Goal: Task Accomplishment & Management: Use online tool/utility

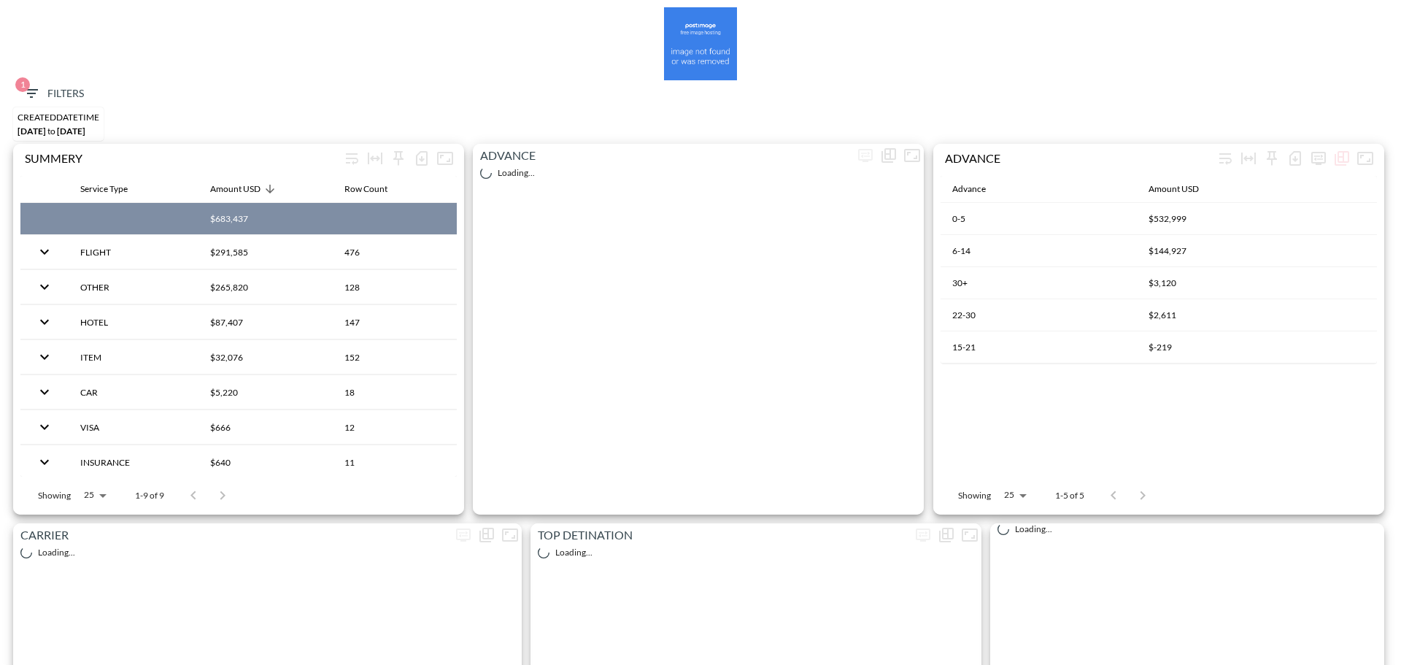
click at [23, 84] on span "1" at bounding box center [22, 84] width 15 height 15
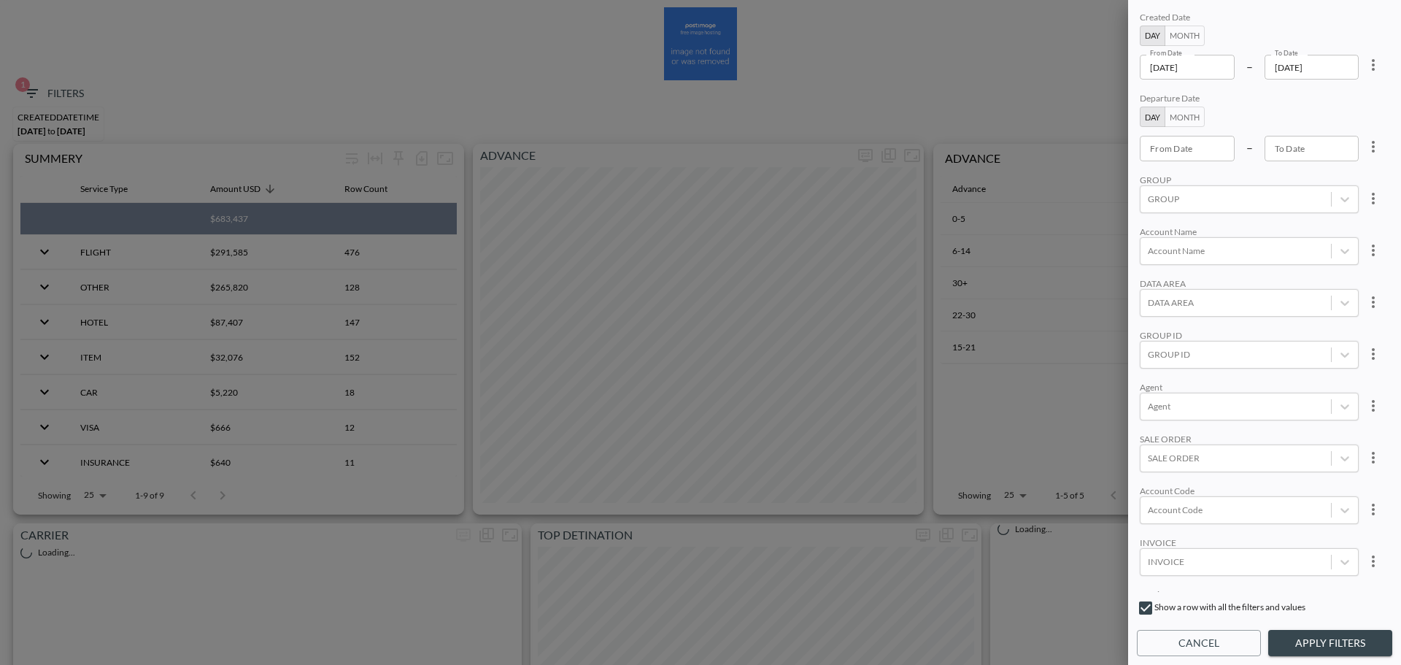
click at [1372, 63] on icon "more" at bounding box center [1373, 65] width 18 height 18
click at [1329, 93] on li "Clear" at bounding box center [1319, 98] width 131 height 26
click at [1210, 557] on div at bounding box center [700, 332] width 1401 height 665
click at [1200, 573] on div "INVOICE" at bounding box center [1249, 562] width 219 height 28
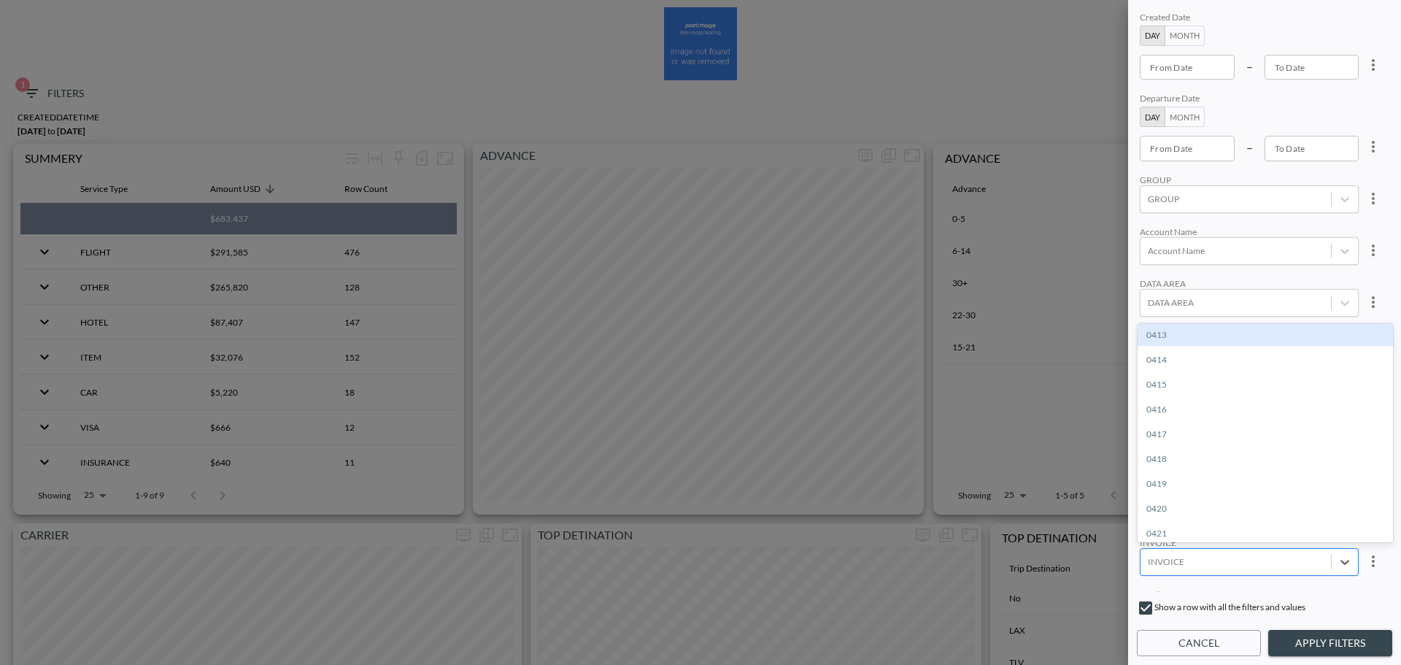
paste input "INVC000934186"
type input "INVC000934186"
click at [1214, 326] on div "Create "INVC000934186"" at bounding box center [1264, 334] width 255 height 23
click at [1294, 279] on div "DATA AREA" at bounding box center [1249, 283] width 219 height 11
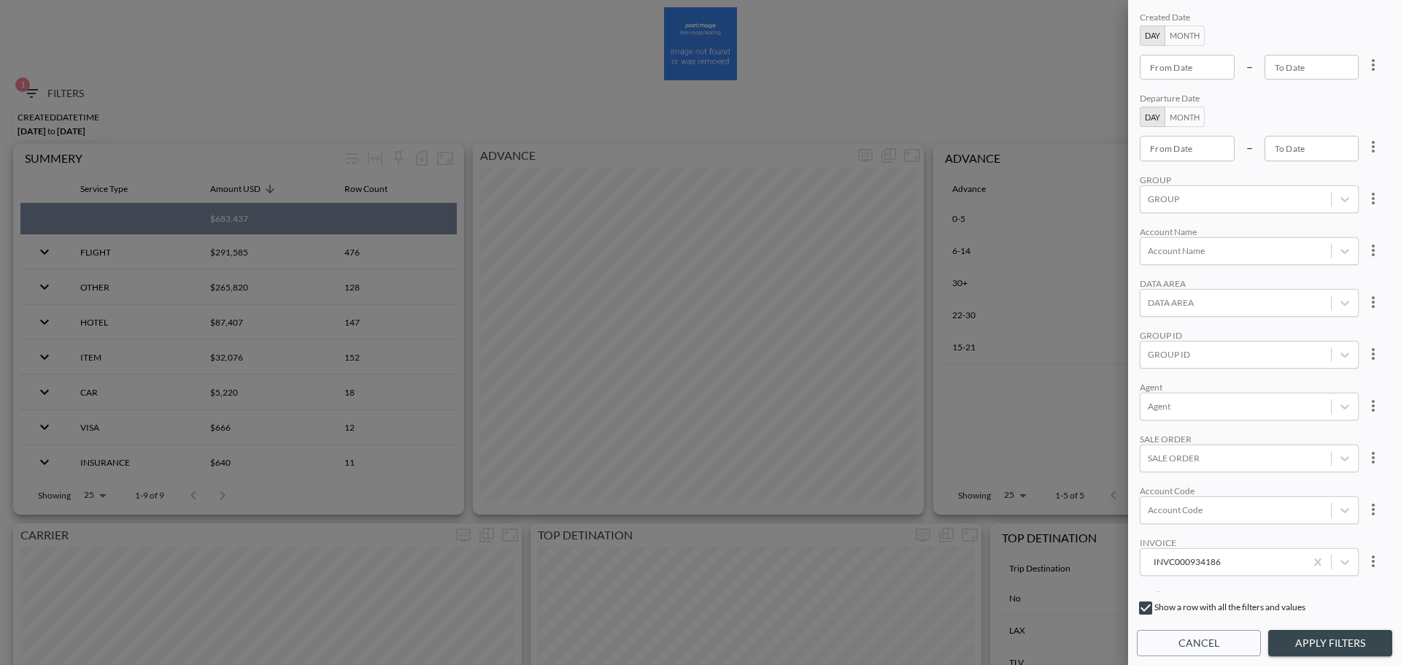
click at [1334, 644] on button "Apply Filters" at bounding box center [1330, 643] width 124 height 27
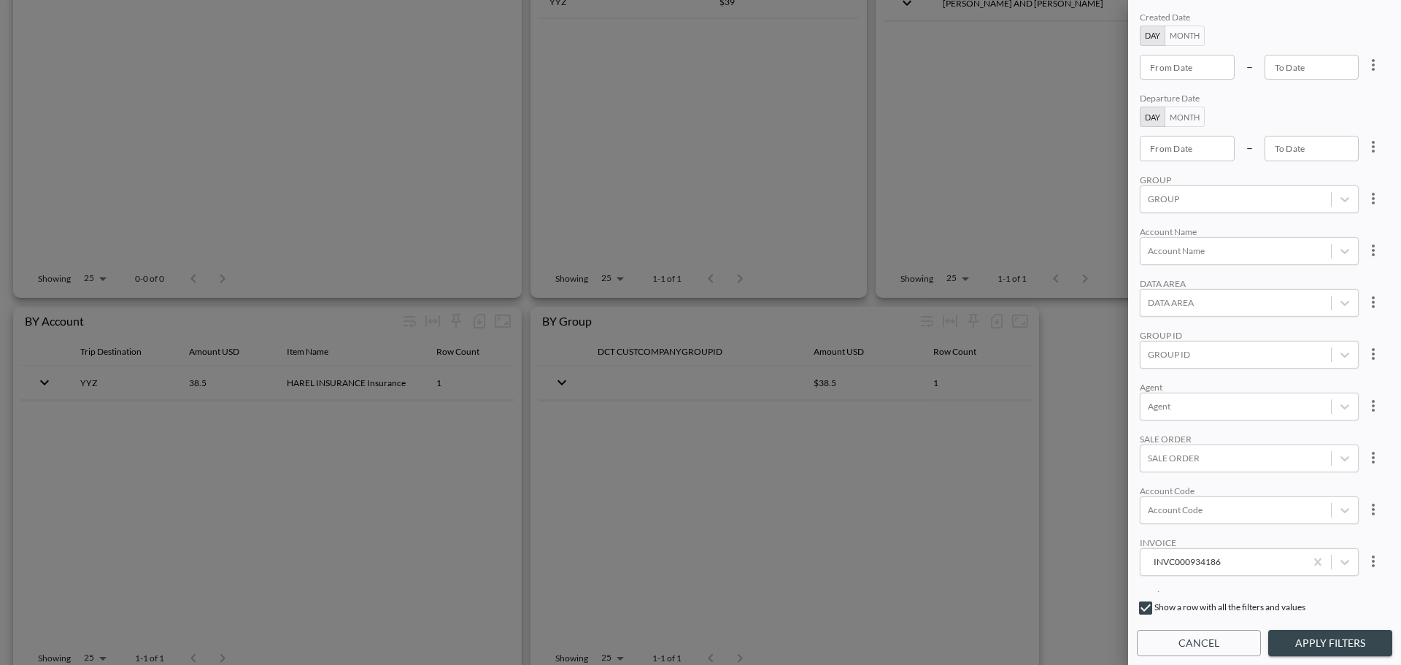
scroll to position [1532, 0]
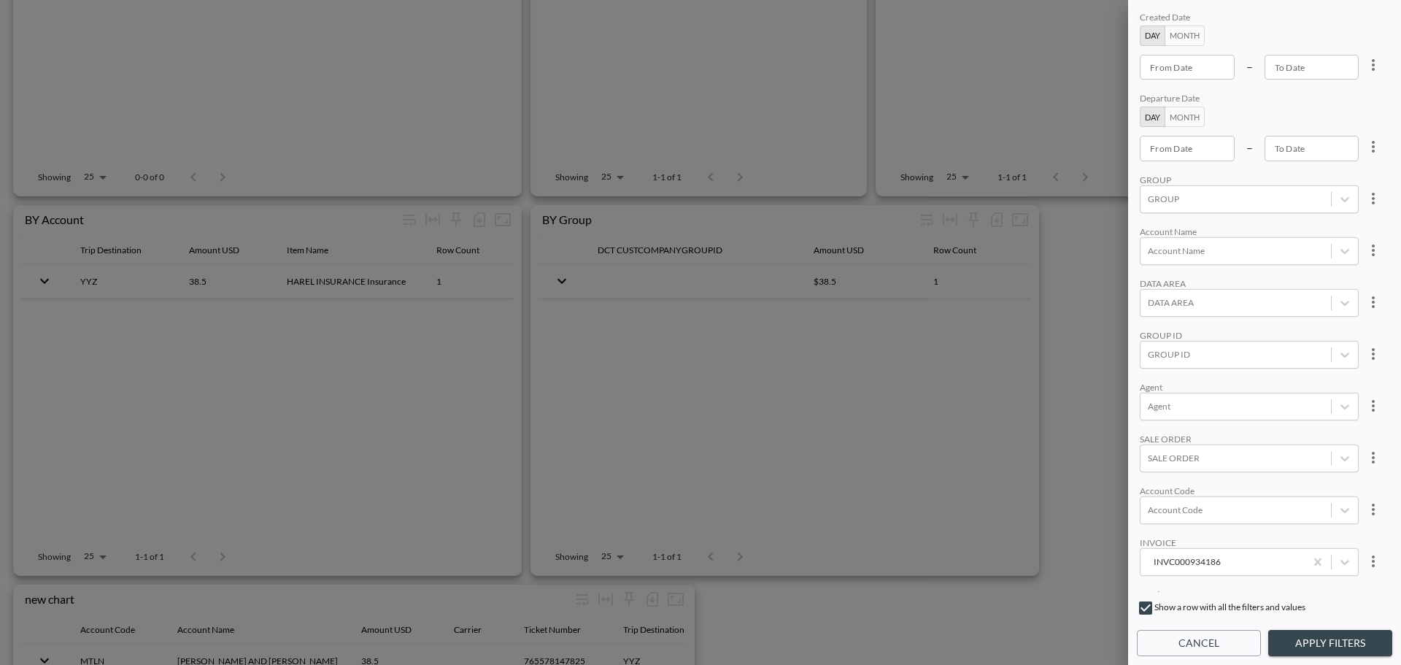
click at [985, 418] on div at bounding box center [700, 332] width 1401 height 665
click at [1140, 643] on button "Cancel" at bounding box center [1199, 643] width 124 height 27
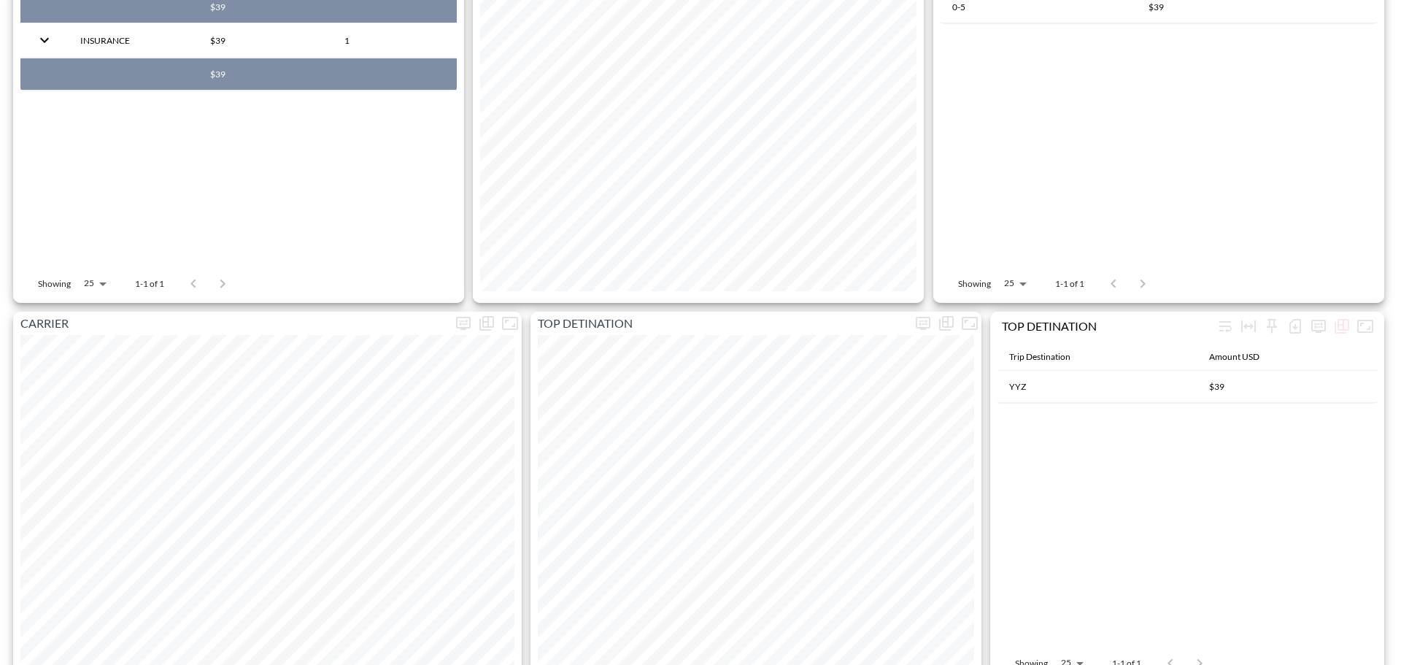
scroll to position [0, 0]
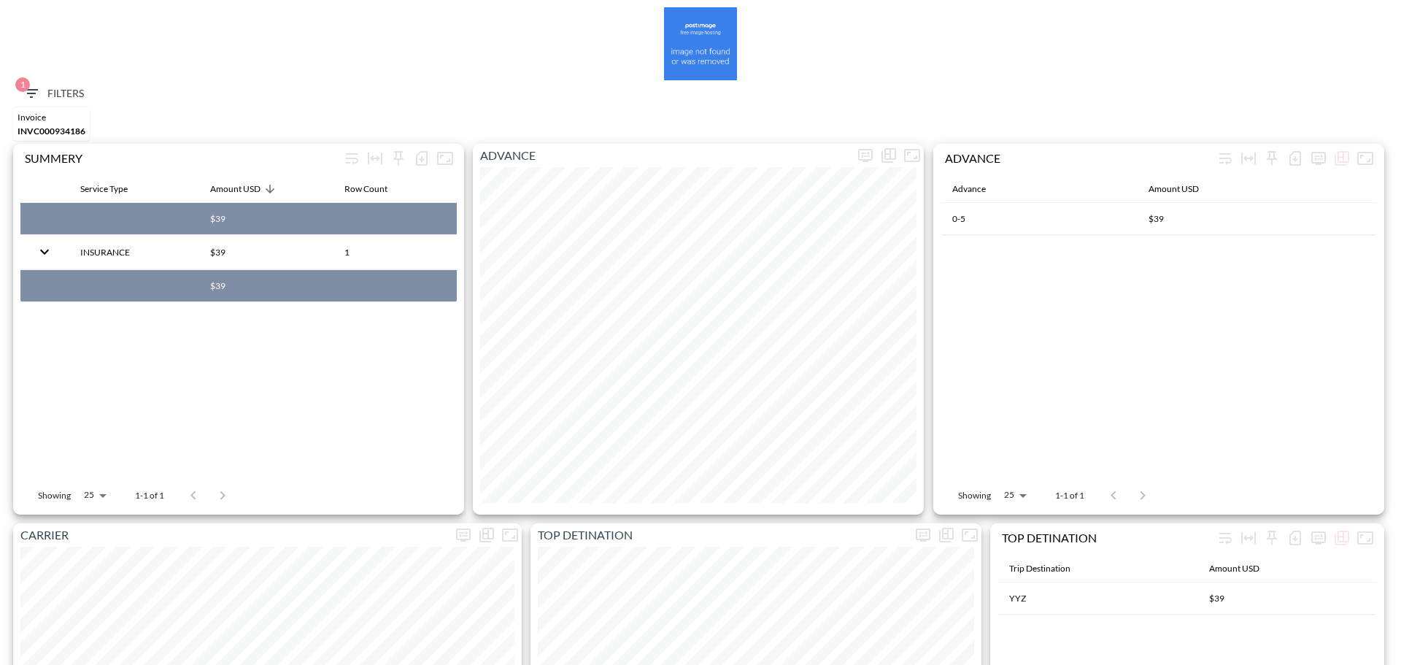
click at [66, 83] on button "1 Filters" at bounding box center [53, 93] width 73 height 27
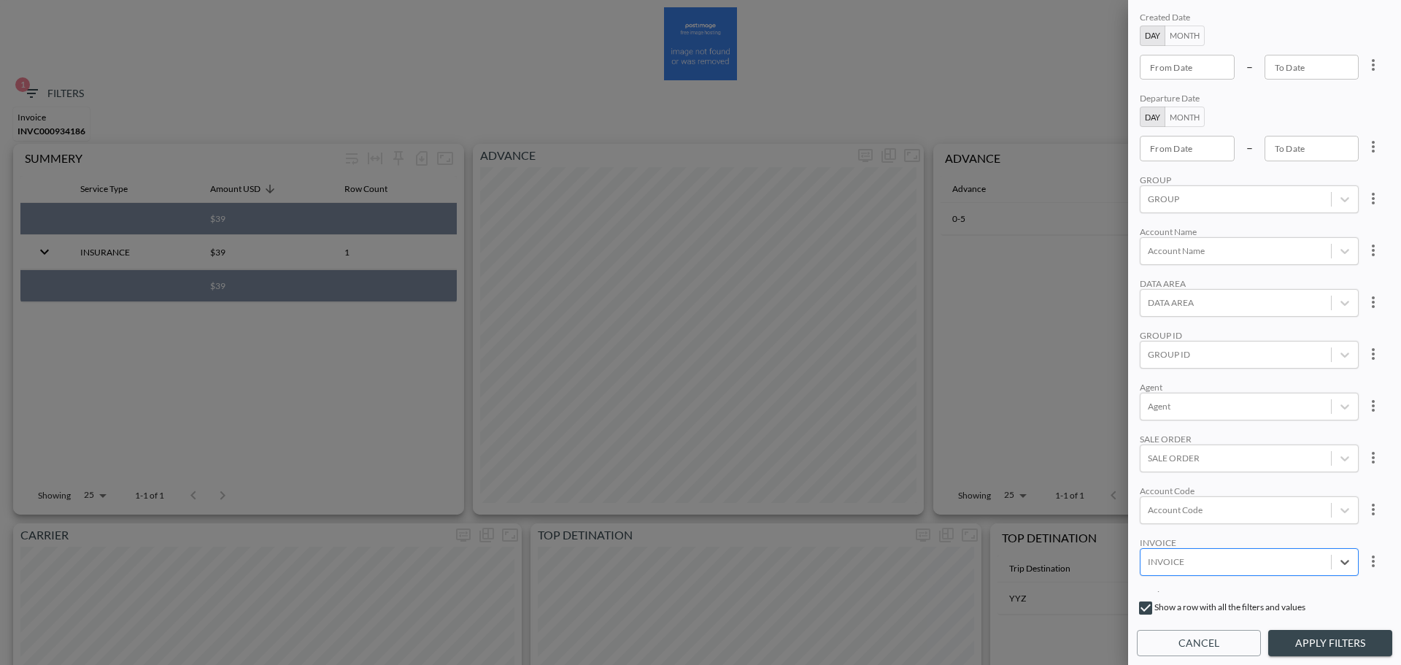
type input "YYYY-MM-DD"
click at [1194, 66] on input "YYYY-MM-DD" at bounding box center [1187, 67] width 95 height 25
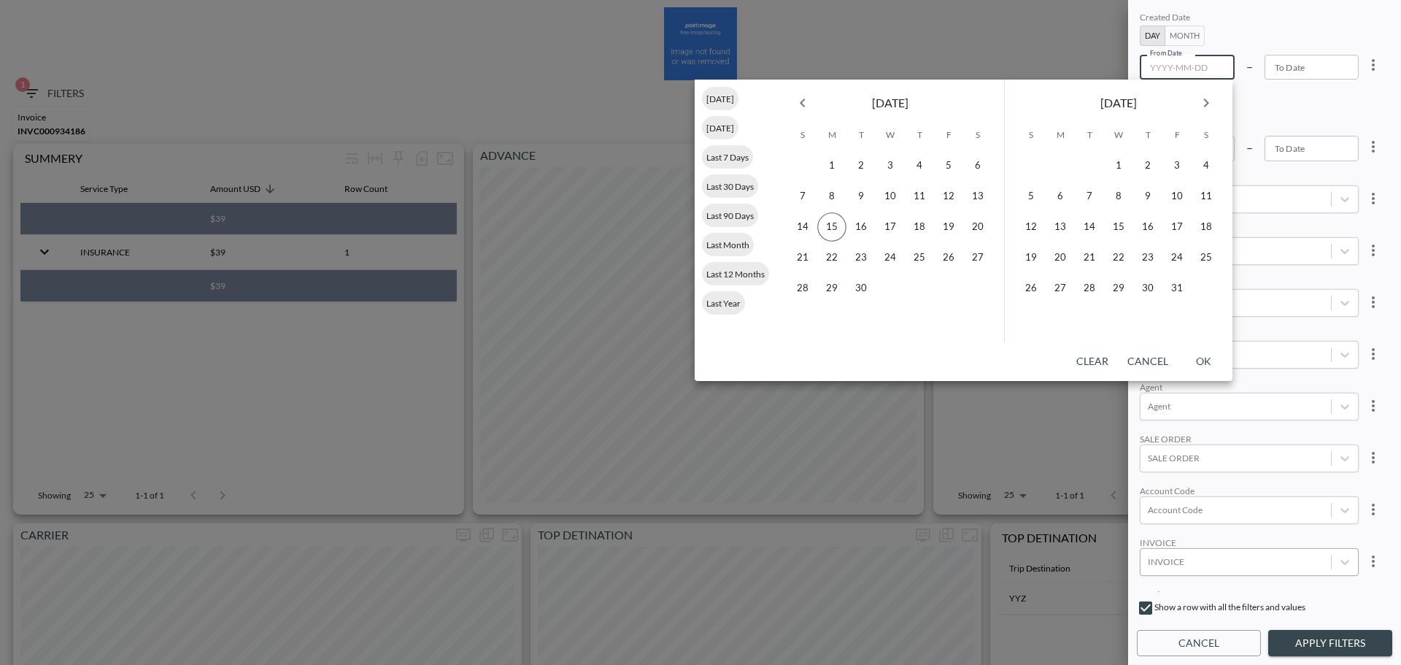
click at [803, 98] on icon "Previous month" at bounding box center [803, 103] width 18 height 18
click at [1304, 104] on div "Departure Date" at bounding box center [1249, 100] width 219 height 14
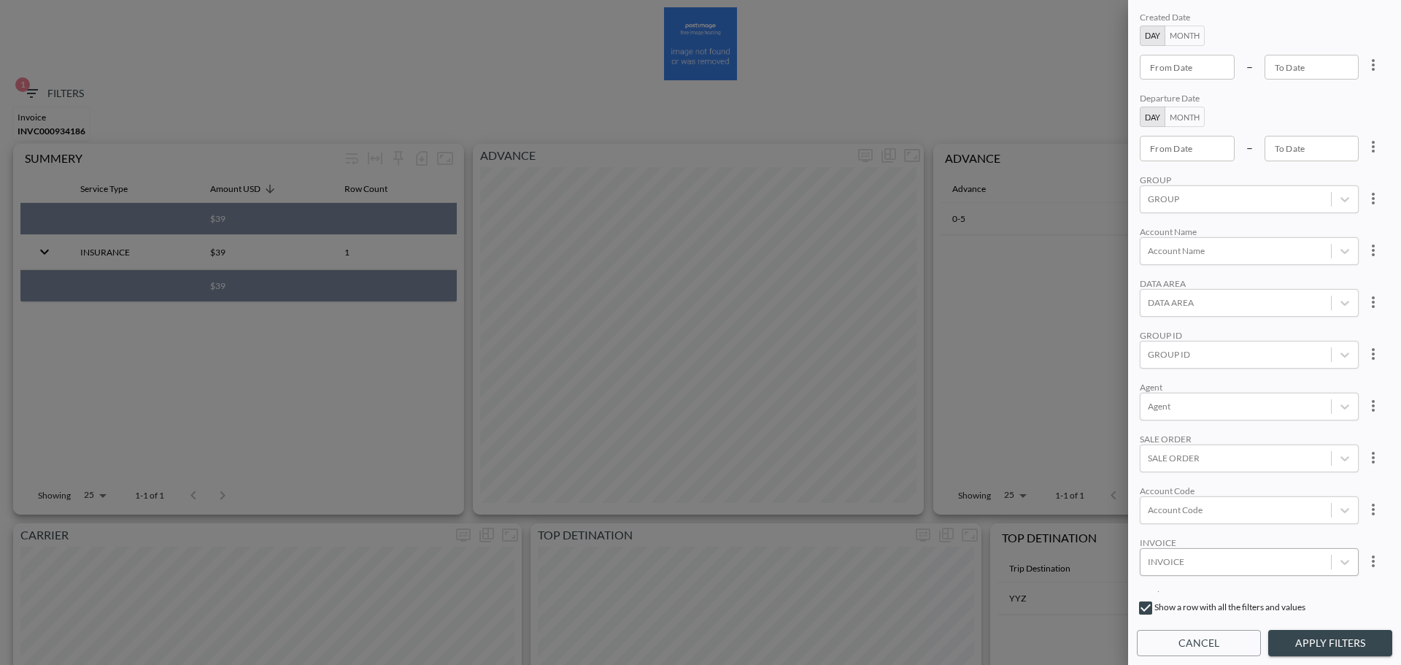
click at [1205, 82] on div "Created Date Day Month From Date From Date – To Date To Date Departure Date Day…" at bounding box center [1264, 300] width 255 height 583
type input "YYYY-MM-DD"
click at [1208, 69] on input "YYYY-MM-DD" at bounding box center [1187, 67] width 95 height 25
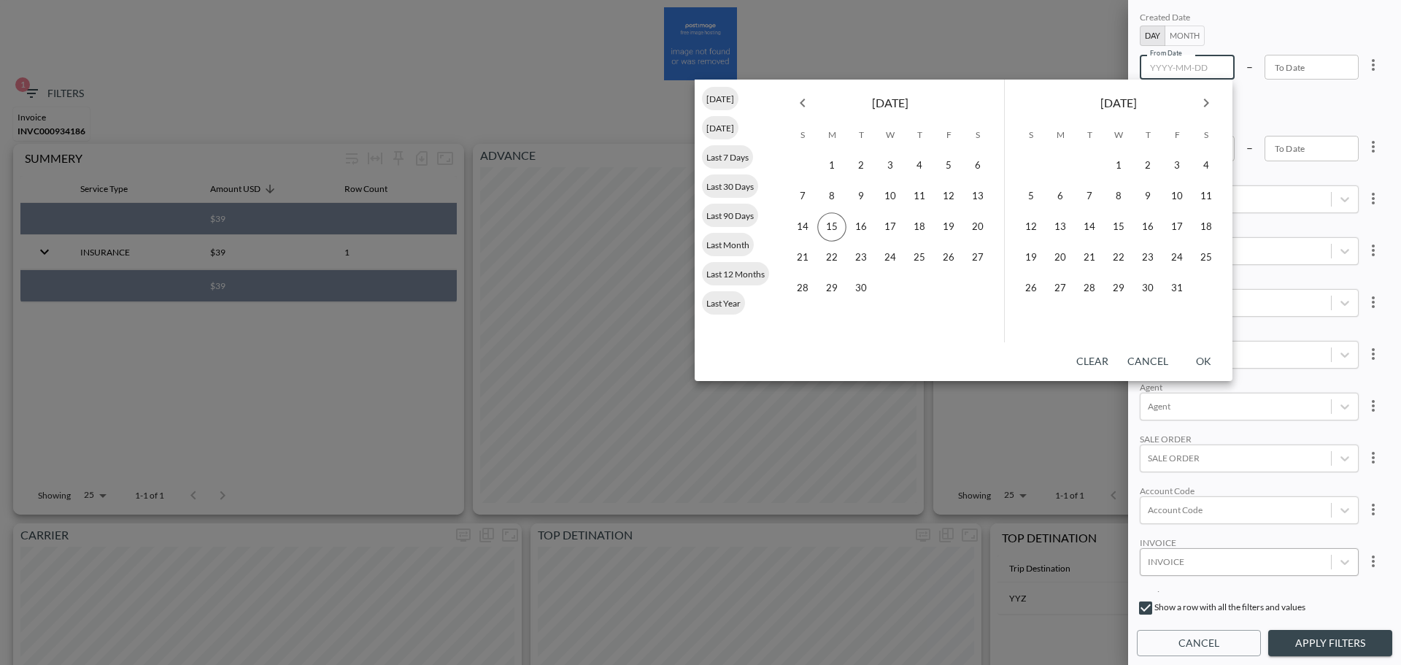
click at [811, 107] on icon "Previous month" at bounding box center [803, 103] width 18 height 18
click at [954, 168] on button "1" at bounding box center [948, 165] width 29 height 29
type input "[DATE]"
click at [1064, 219] on button "15" at bounding box center [1060, 226] width 29 height 29
type input "[DATE]"
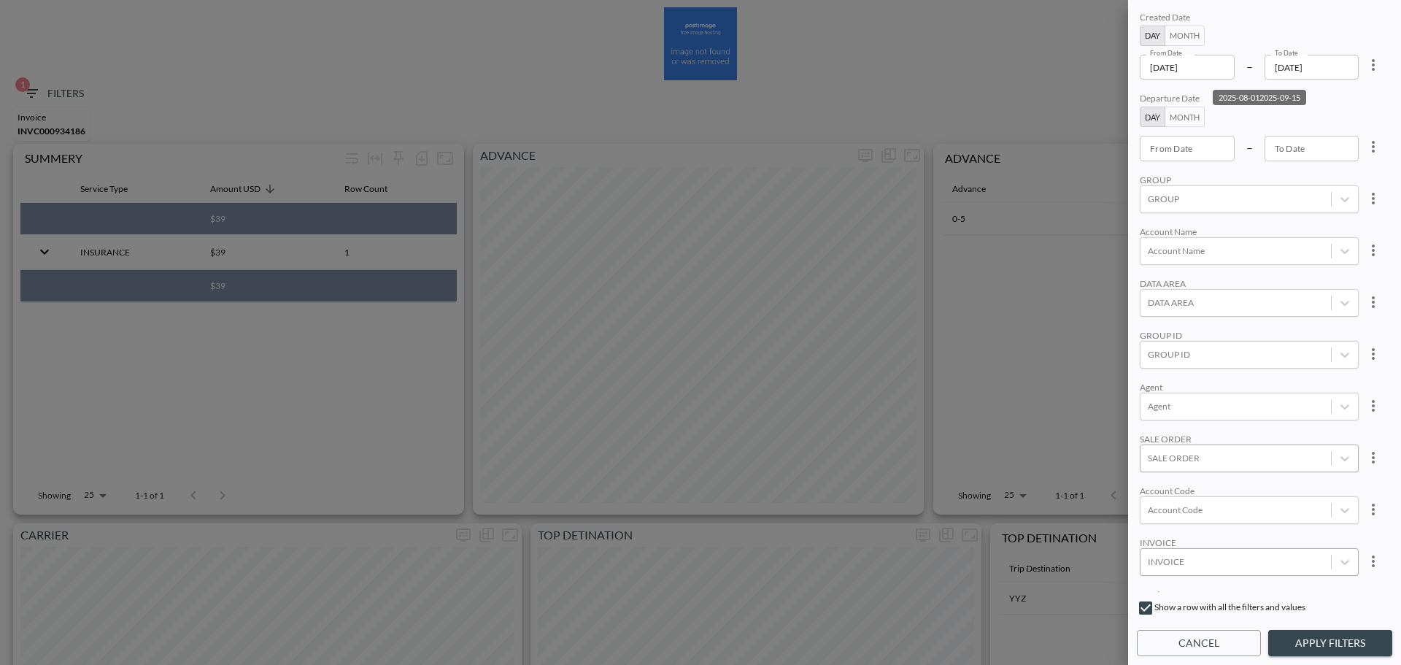
scroll to position [73, 0]
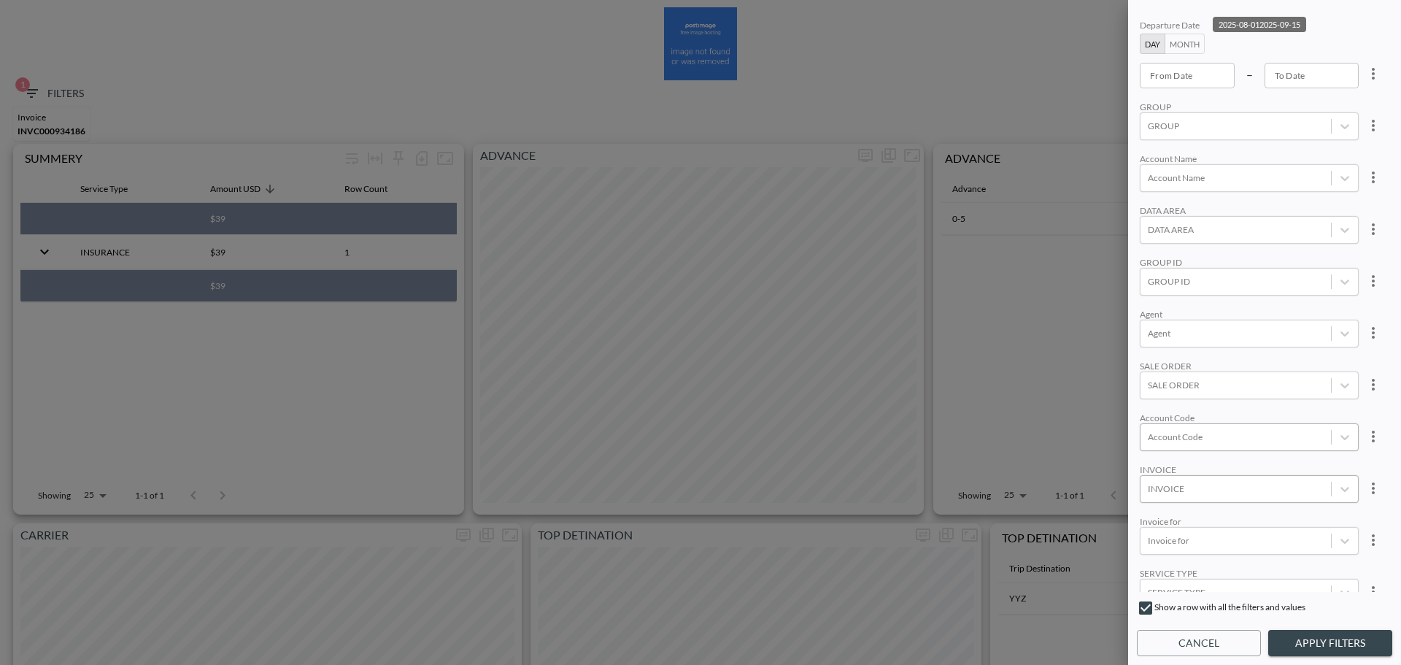
click at [1205, 444] on div "Account Code" at bounding box center [1235, 437] width 190 height 20
type input "m"
click at [1155, 385] on input "MTLN" at bounding box center [1150, 389] width 31 height 31
type input "MTLN"
click at [1246, 312] on div "Agent" at bounding box center [1249, 314] width 219 height 11
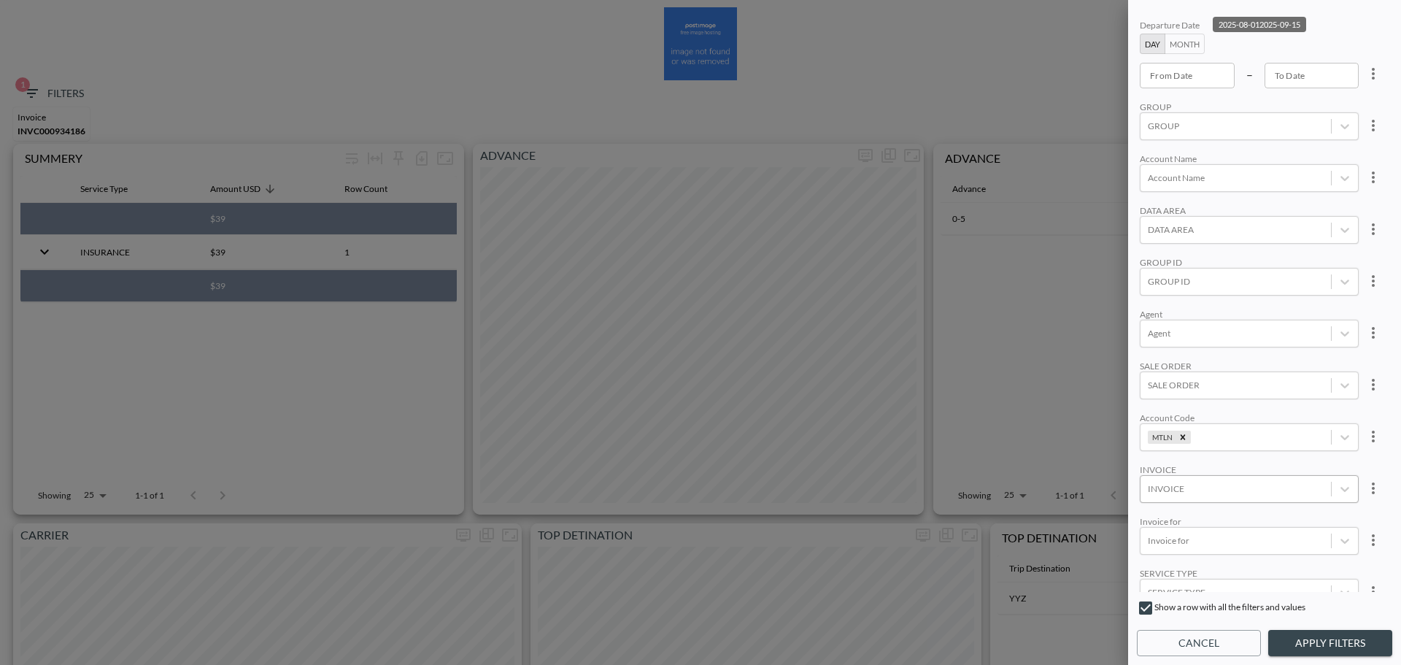
click at [1323, 631] on button "Apply Filters" at bounding box center [1330, 643] width 124 height 27
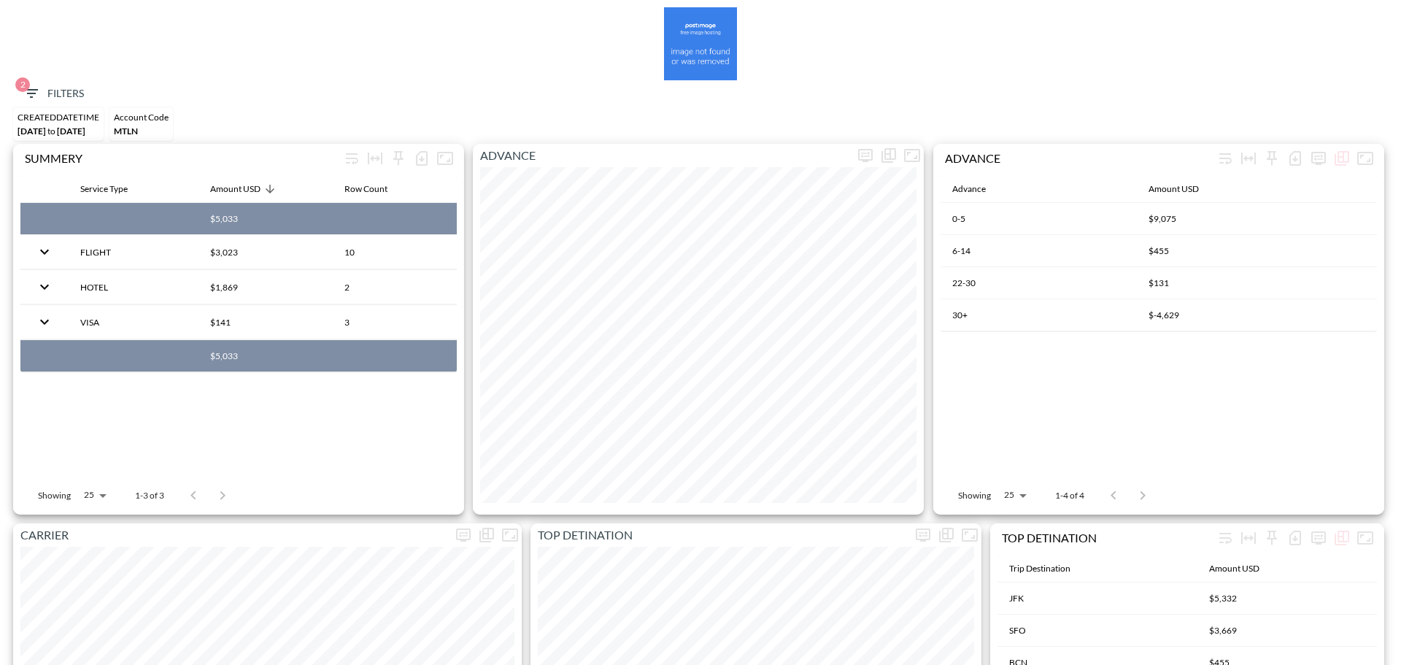
click at [37, 82] on button "2 Filters" at bounding box center [53, 93] width 73 height 27
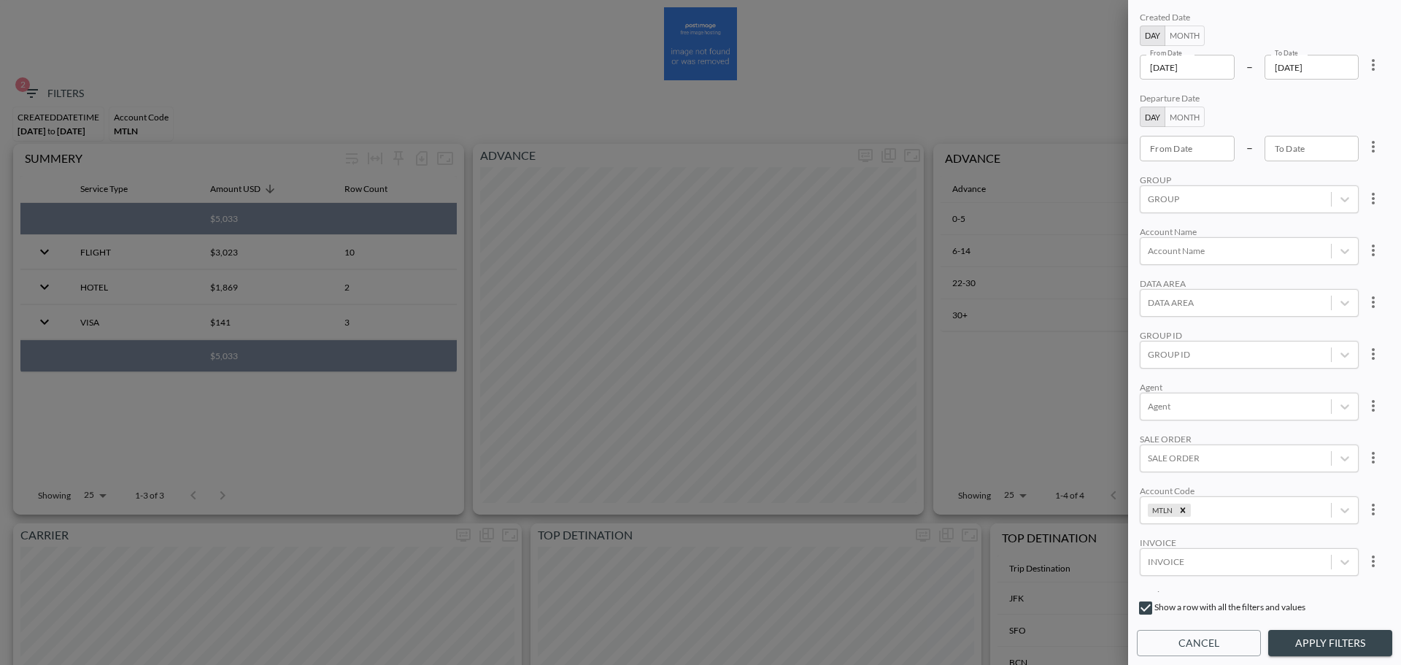
click at [1229, 64] on input "[DATE]" at bounding box center [1187, 67] width 95 height 25
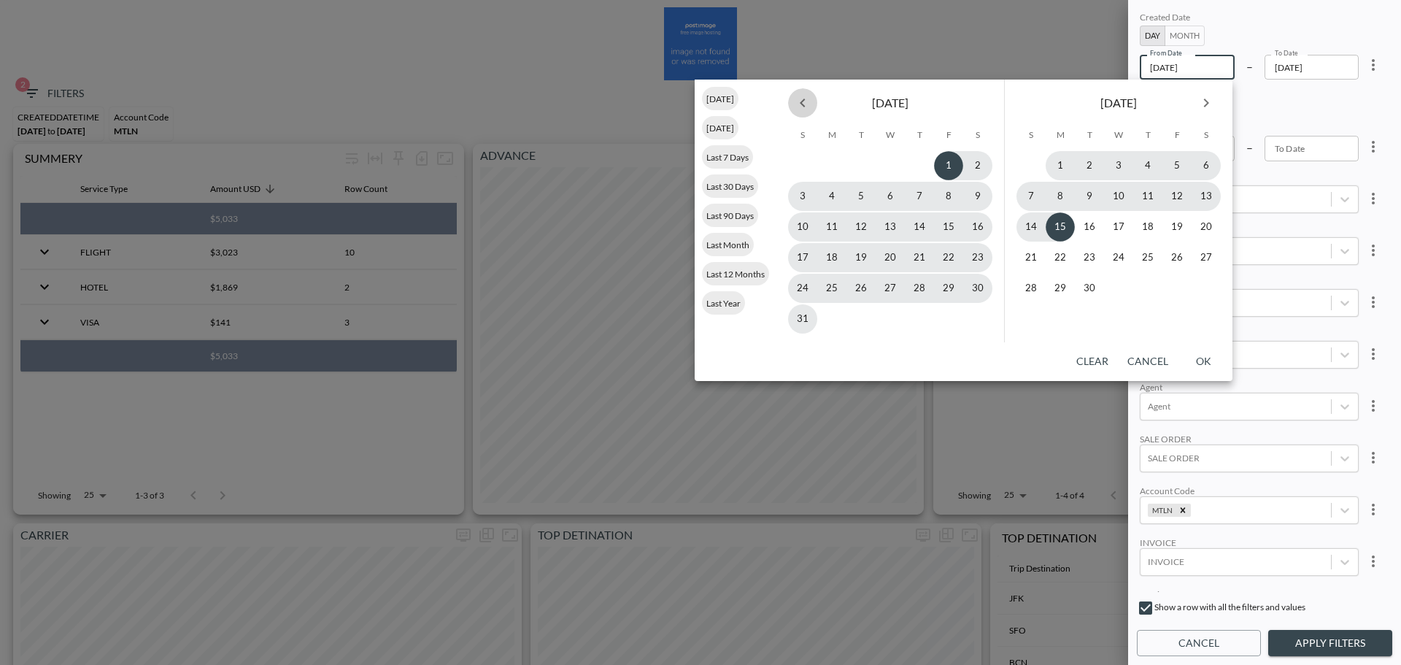
click at [808, 105] on icon "Previous month" at bounding box center [803, 103] width 18 height 18
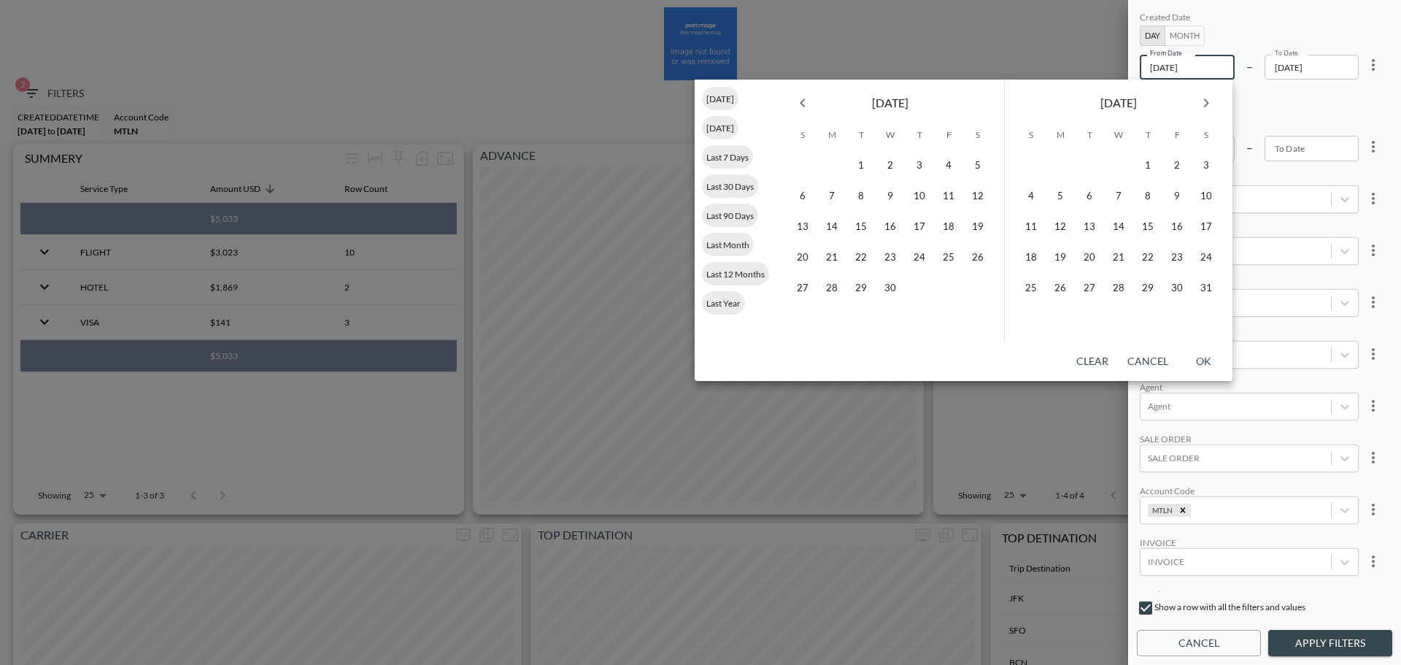
click at [808, 105] on icon "Previous month" at bounding box center [803, 103] width 18 height 18
click at [983, 178] on button "1" at bounding box center [977, 165] width 29 height 29
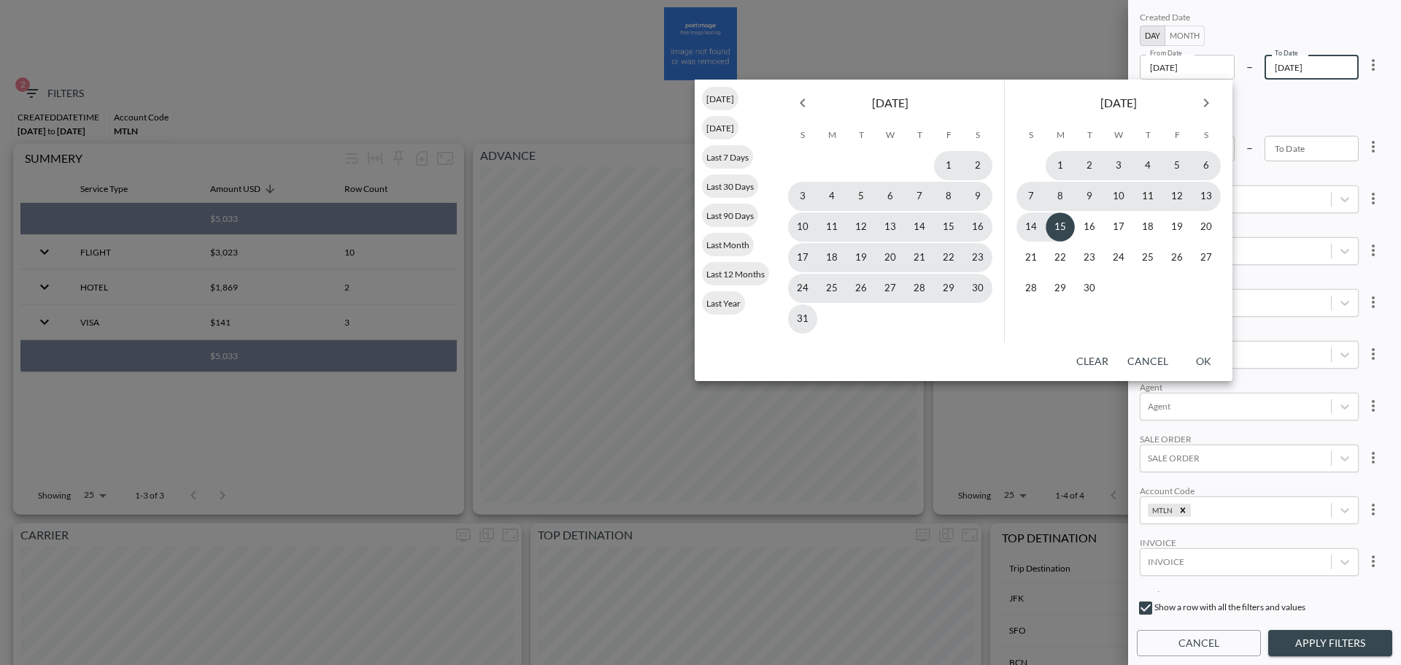
type input "[DATE]"
click at [1067, 224] on button "15" at bounding box center [1060, 226] width 29 height 29
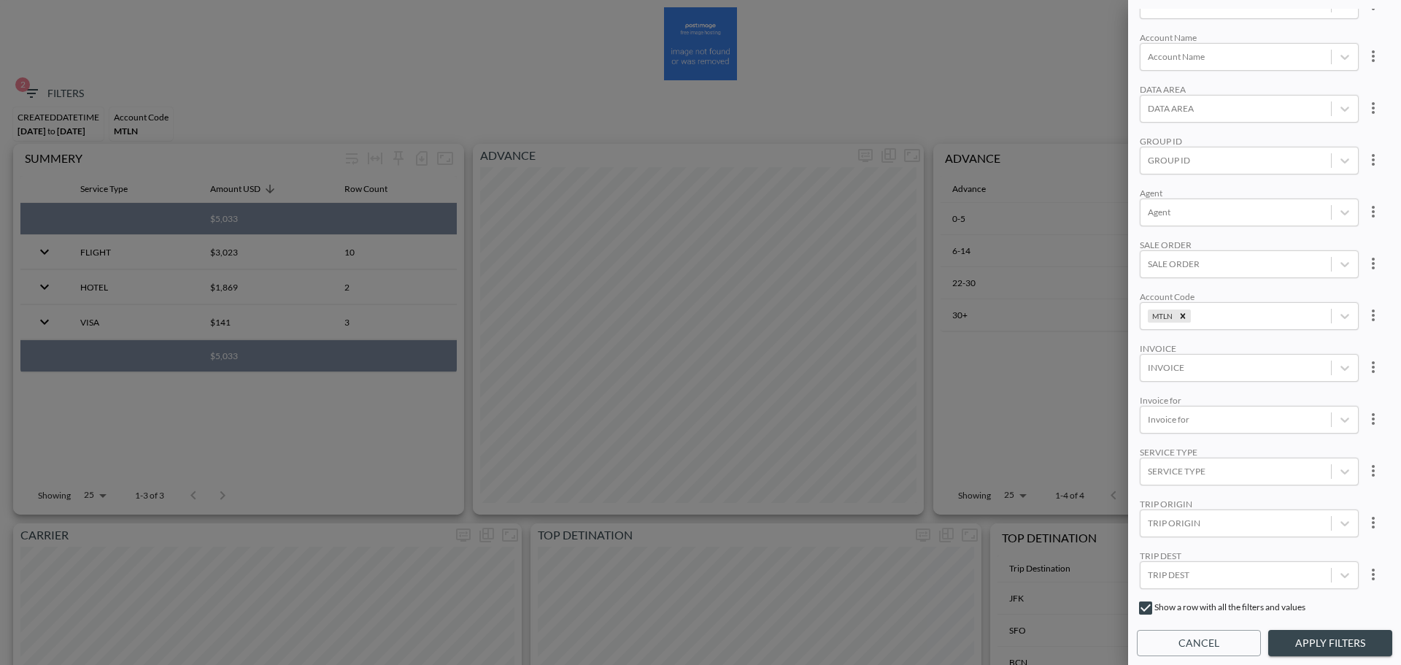
scroll to position [0, 0]
click at [1326, 646] on button "Apply Filters" at bounding box center [1330, 643] width 124 height 27
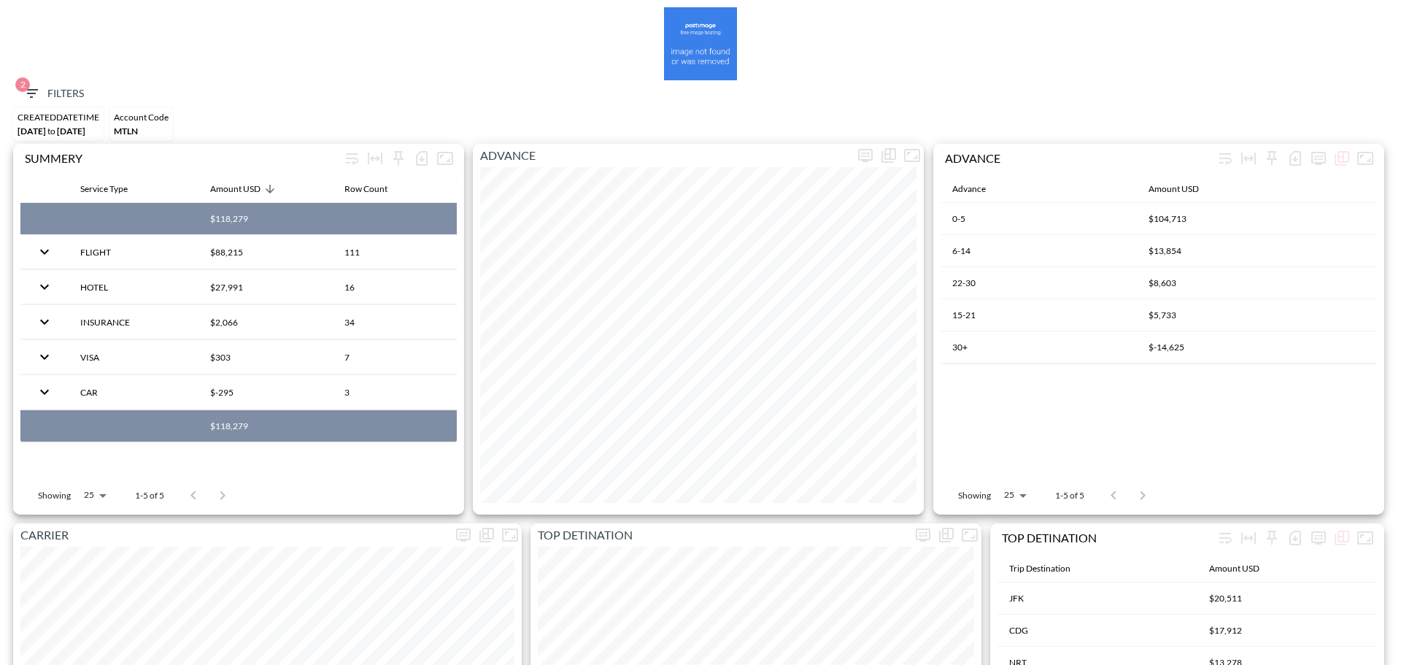
click at [36, 82] on button "2 Filters" at bounding box center [53, 93] width 73 height 27
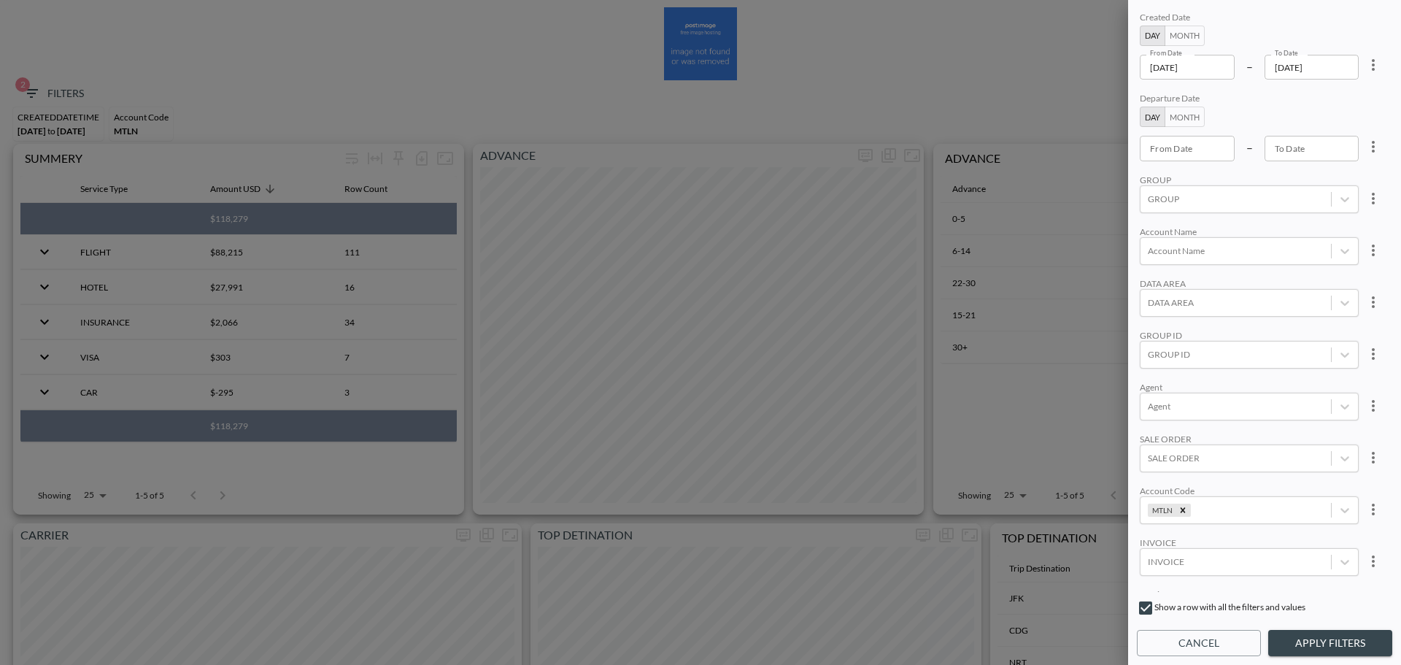
click at [1216, 64] on input "[DATE]" at bounding box center [1187, 67] width 95 height 25
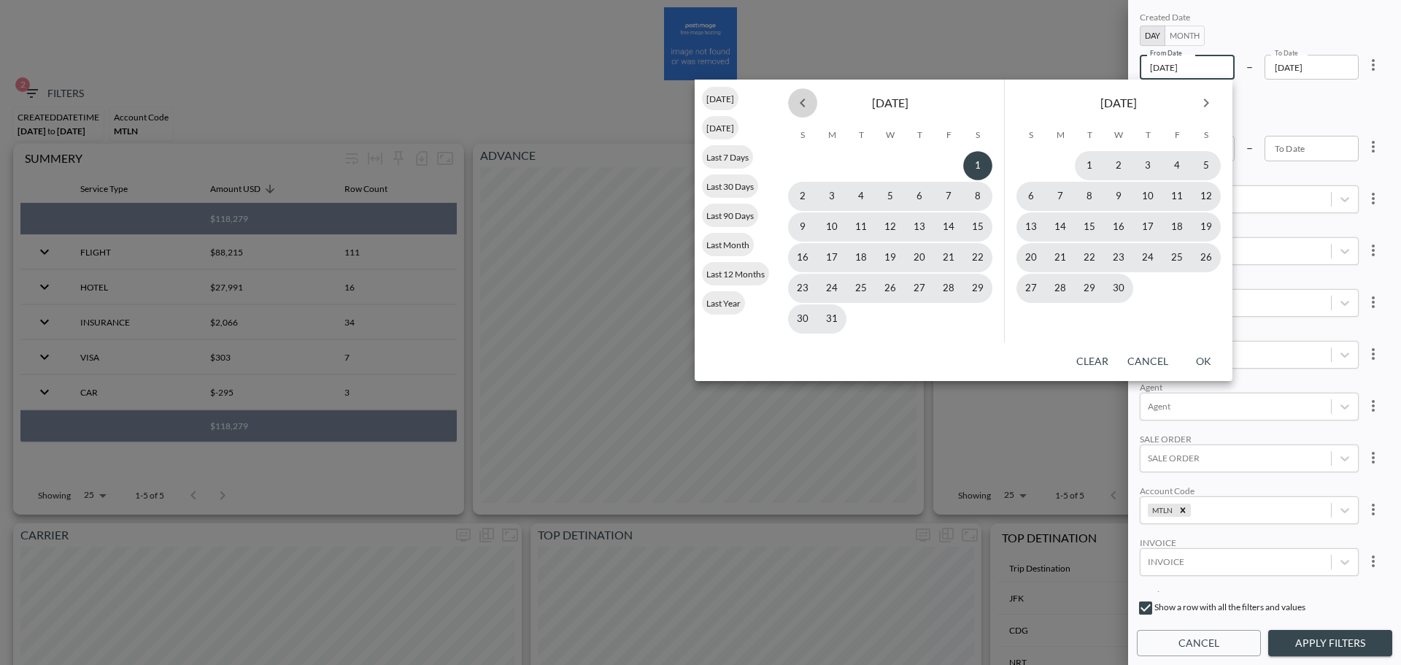
click at [806, 103] on icon "Previous month" at bounding box center [803, 103] width 18 height 18
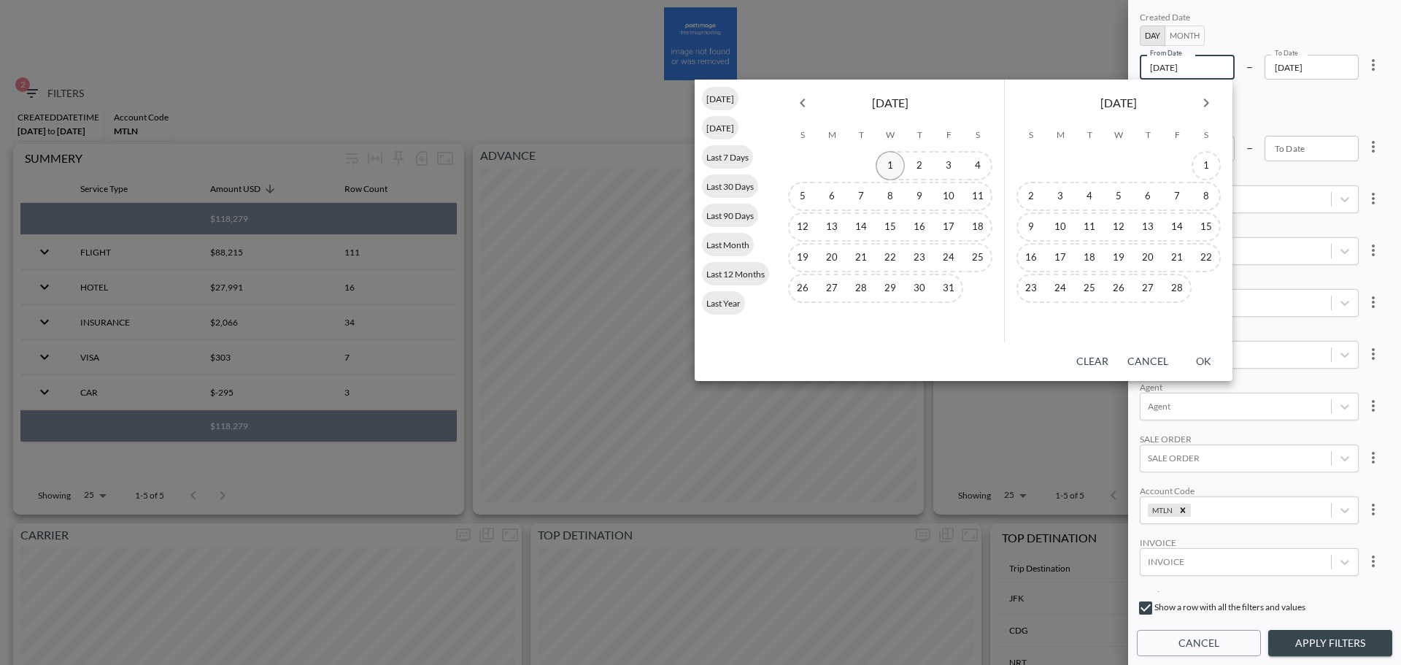
click at [894, 166] on button "1" at bounding box center [890, 165] width 29 height 29
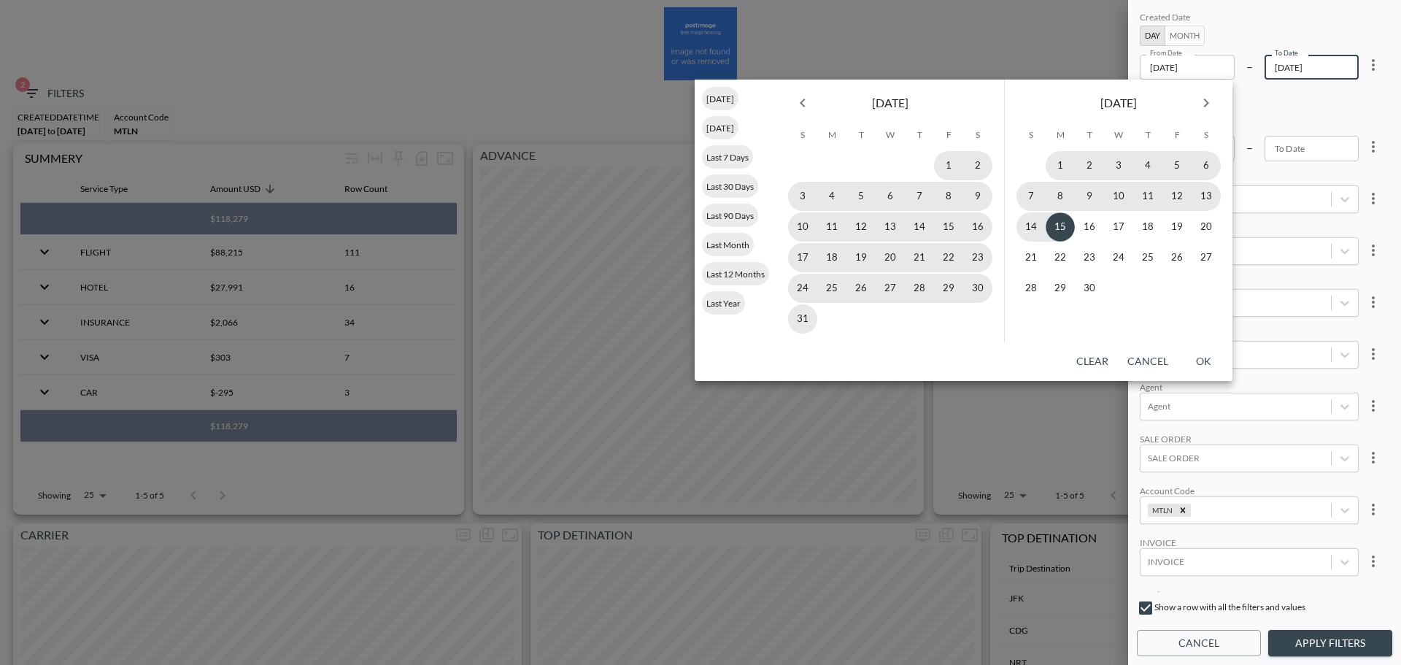
type input "[DATE]"
click at [1066, 220] on button "15" at bounding box center [1060, 226] width 29 height 29
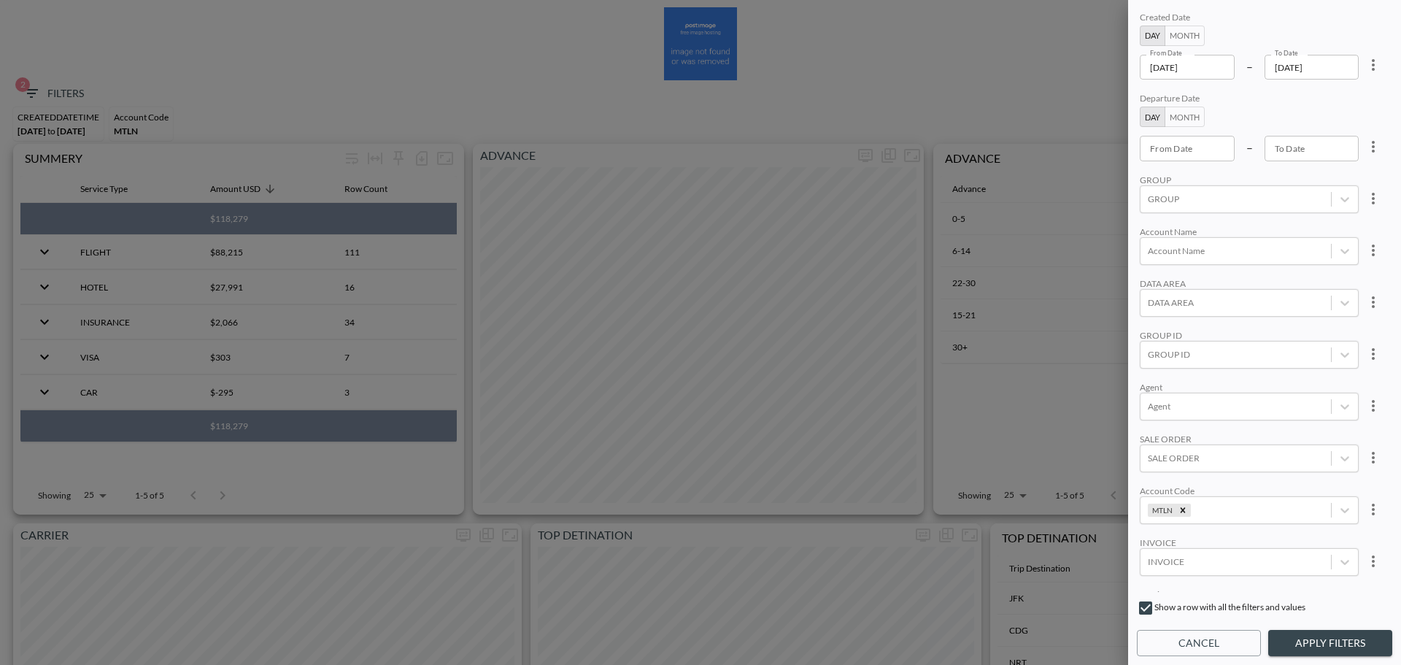
click at [1320, 652] on button "Apply Filters" at bounding box center [1330, 643] width 124 height 27
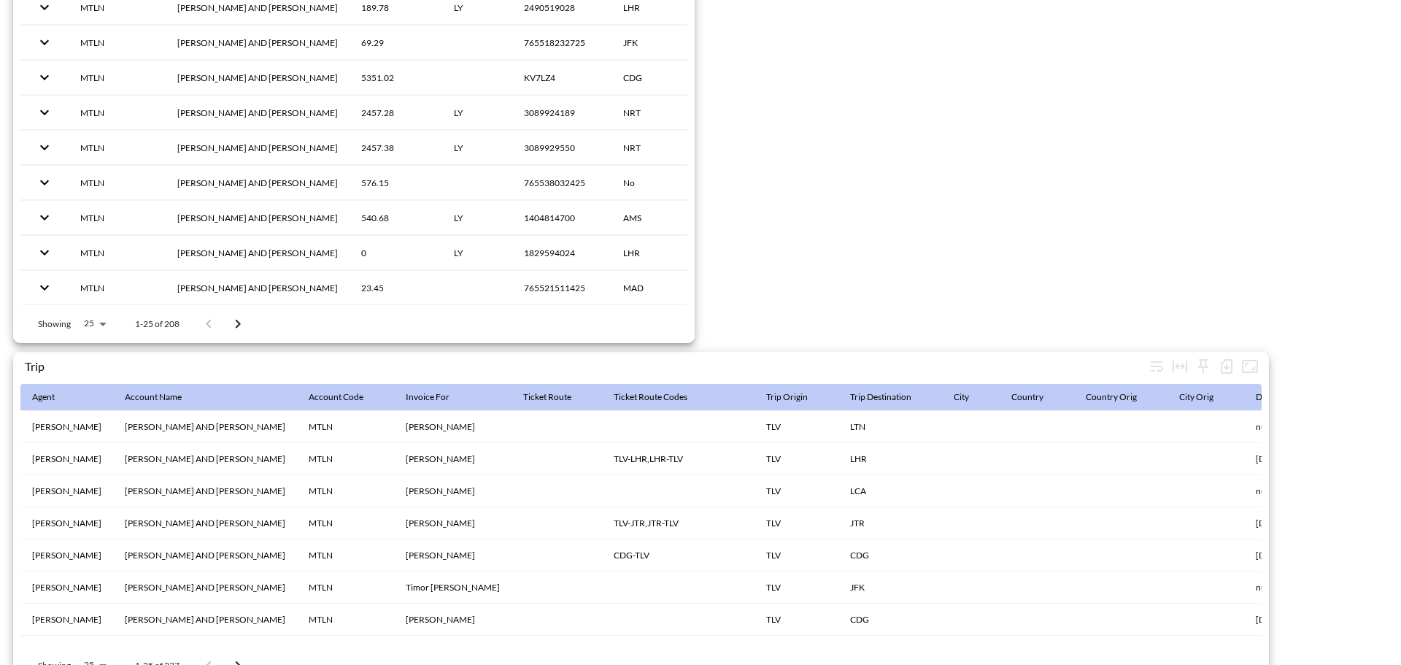
scroll to position [2255, 0]
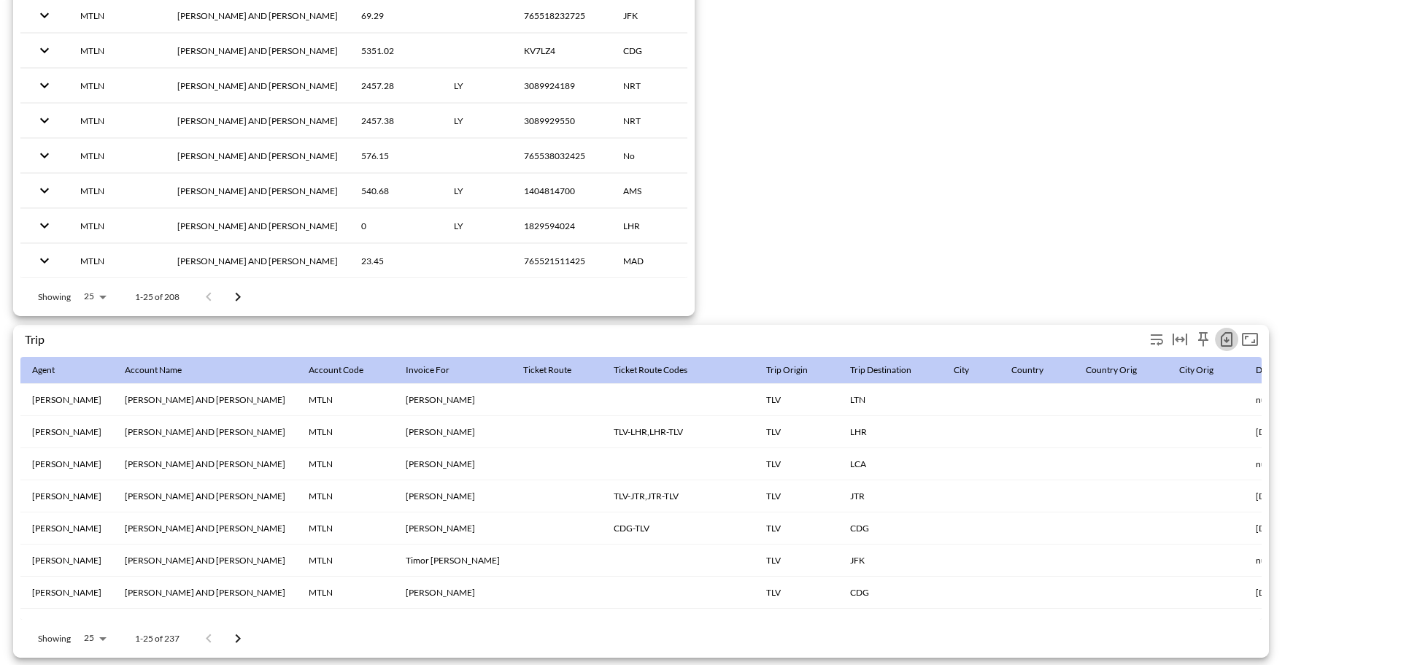
click at [1222, 332] on icon "button" at bounding box center [1227, 339] width 12 height 15
click at [1113, 363] on li "Download CSV ( 237 Rows )" at bounding box center [1148, 362] width 178 height 26
